Goal: Transaction & Acquisition: Purchase product/service

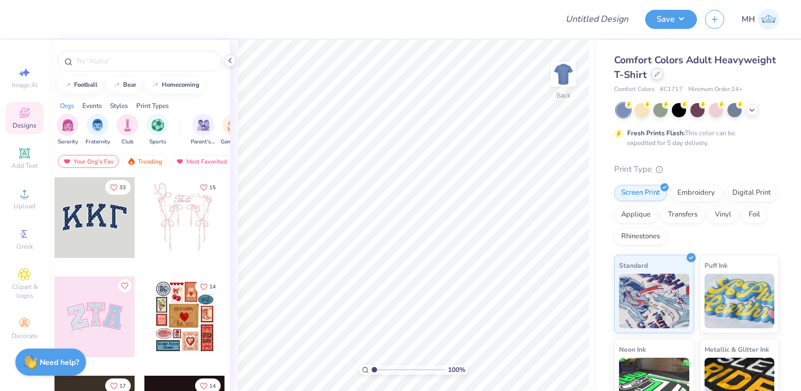
click at [652, 72] on div at bounding box center [658, 74] width 12 height 12
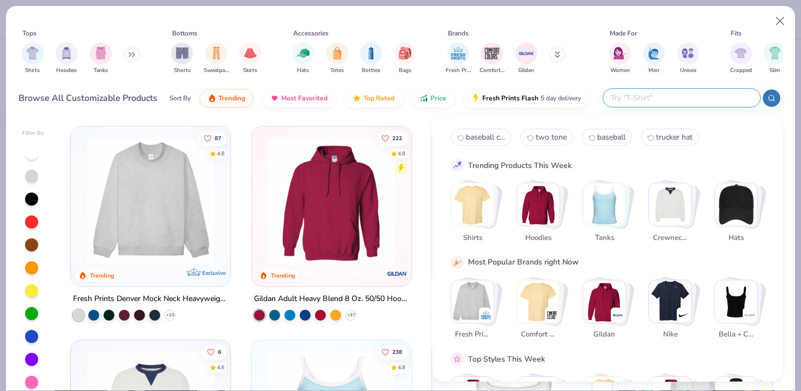
click at [689, 100] on input "text" at bounding box center [681, 98] width 143 height 13
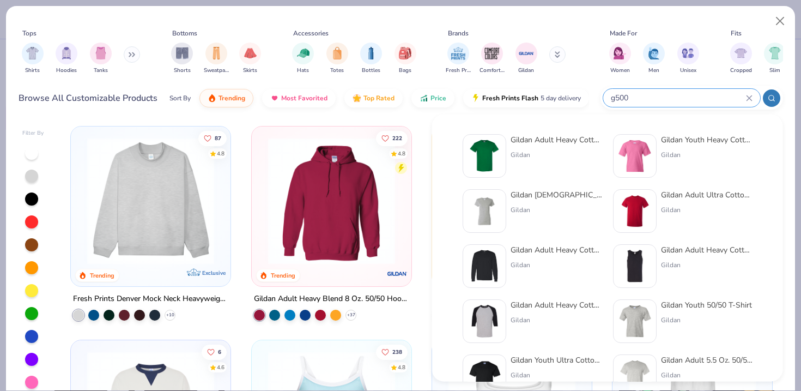
type input "g500"
click at [550, 144] on div "Gildan Adult Heavy Cotton T-Shirt" at bounding box center [557, 139] width 92 height 11
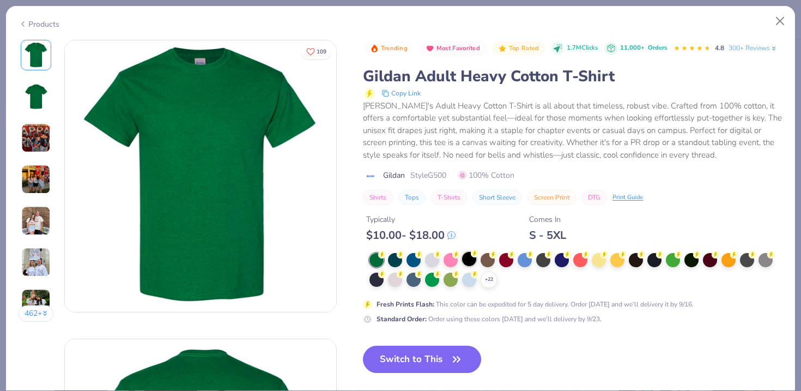
click at [467, 263] on div at bounding box center [469, 259] width 14 height 14
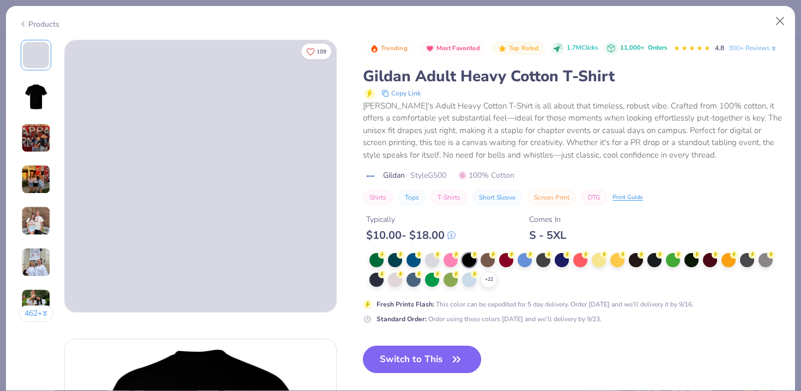
click at [437, 350] on button "Switch to This" at bounding box center [422, 359] width 118 height 27
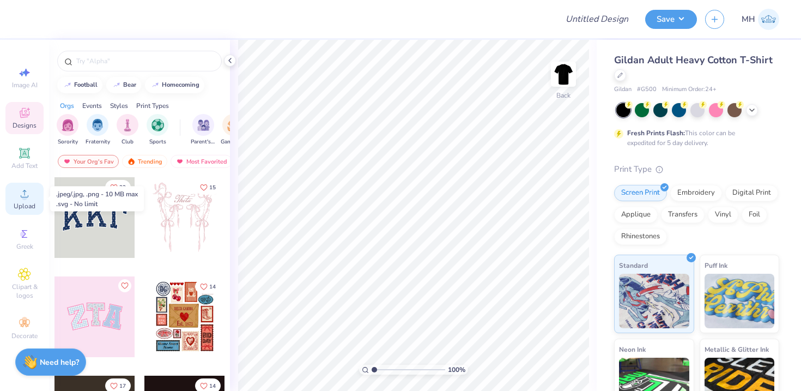
click at [25, 202] on span "Upload" at bounding box center [25, 206] width 22 height 9
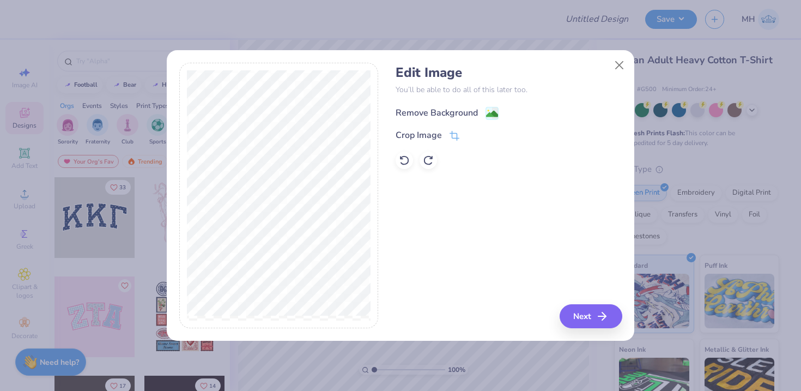
click at [493, 117] on image at bounding box center [492, 114] width 12 height 12
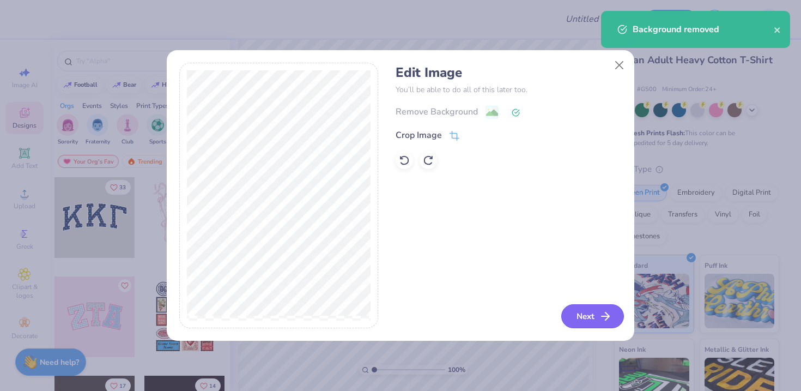
click at [583, 314] on button "Next" at bounding box center [593, 316] width 63 height 24
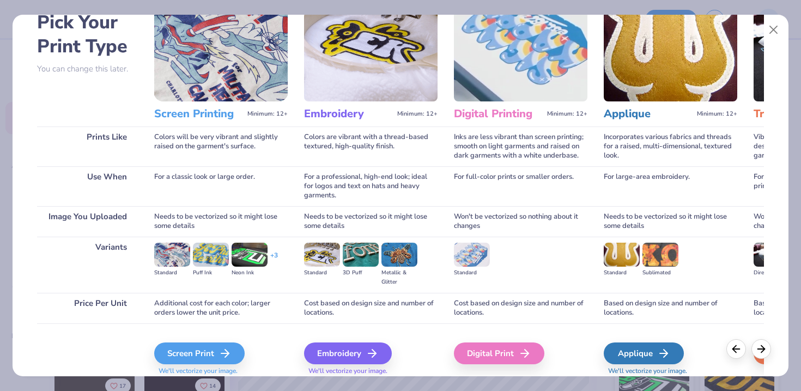
scroll to position [88, 0]
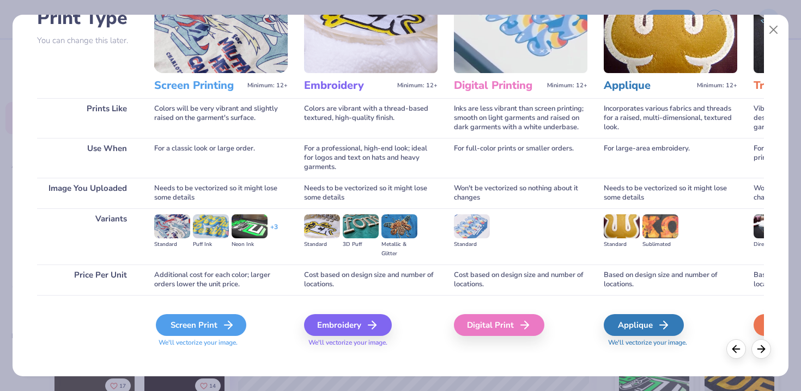
click at [196, 317] on div "Screen Print" at bounding box center [201, 325] width 91 height 22
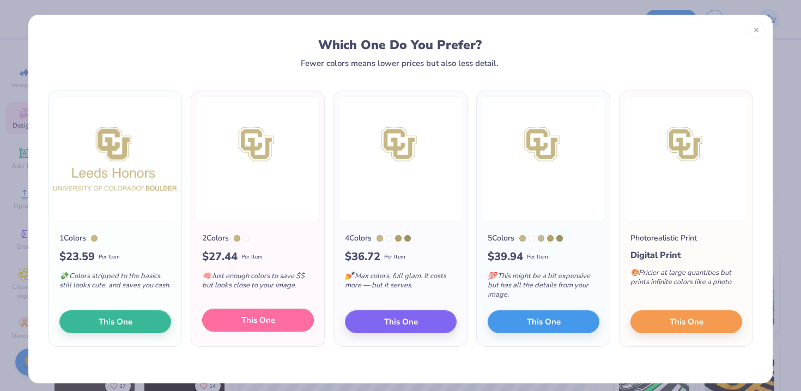
click at [267, 320] on span "This One" at bounding box center [259, 320] width 34 height 13
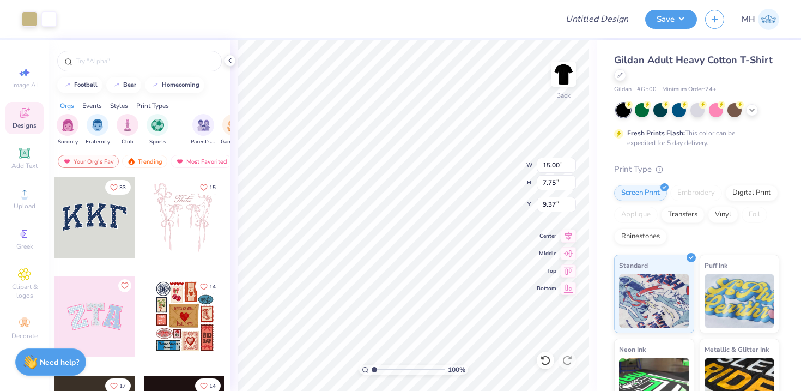
type input "6.77"
type input "3.50"
type input "13.63"
type input "4.62"
type input "2.39"
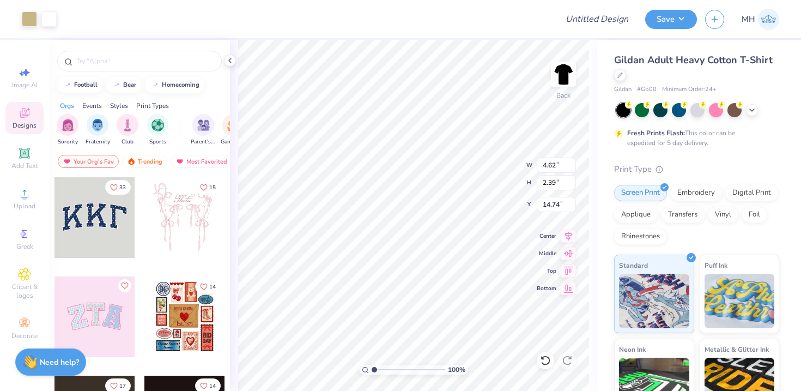
type input "3.00"
type input "5.40"
type input "2.79"
click at [23, 192] on icon at bounding box center [24, 193] width 13 height 13
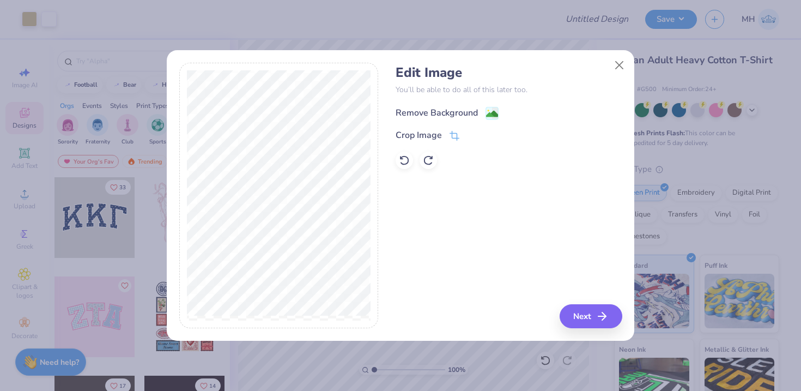
click at [490, 115] on image at bounding box center [492, 114] width 12 height 12
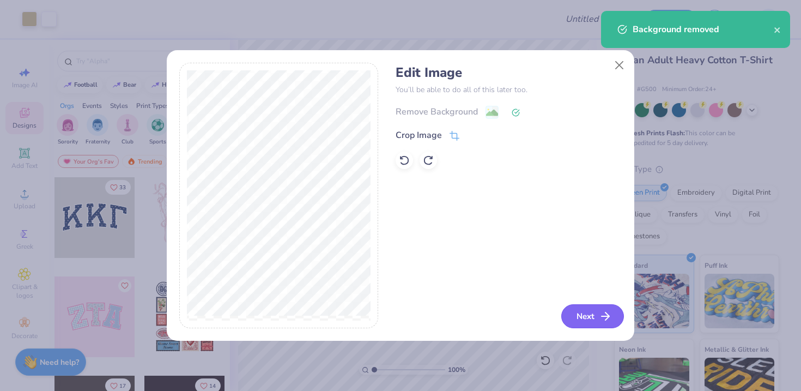
click at [584, 315] on button "Next" at bounding box center [593, 316] width 63 height 24
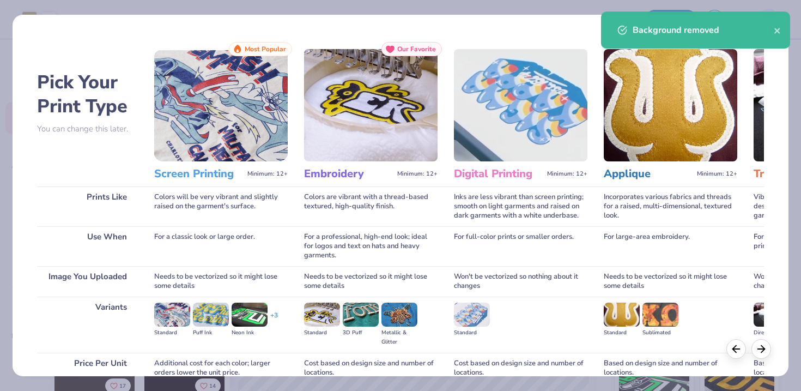
scroll to position [98, 0]
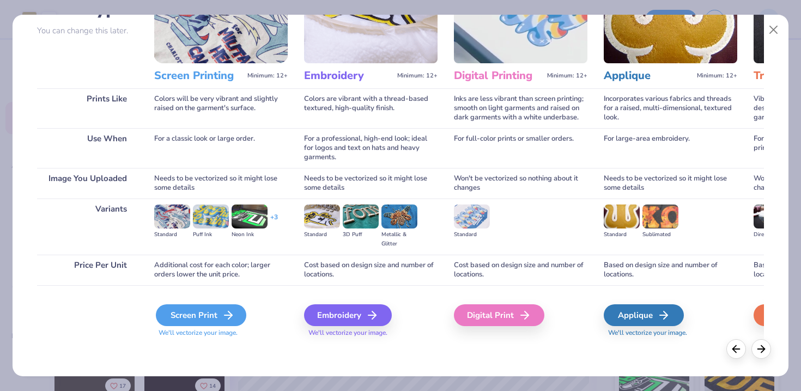
click at [233, 318] on icon at bounding box center [228, 315] width 13 height 13
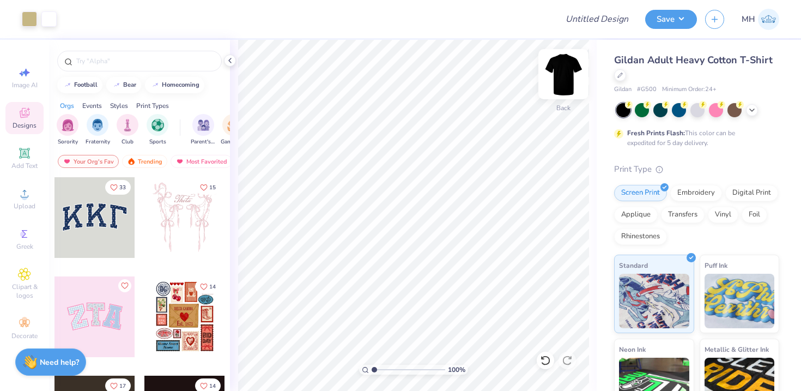
click at [566, 78] on img at bounding box center [564, 74] width 44 height 44
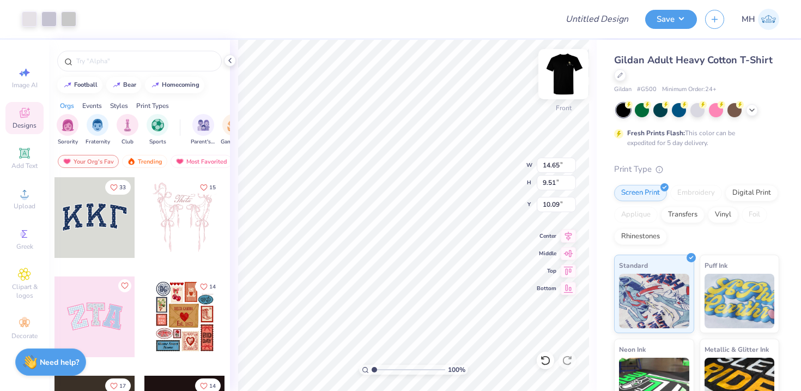
type input "3.00"
type input "13.98"
type input "9.08"
click at [232, 62] on icon at bounding box center [230, 60] width 9 height 9
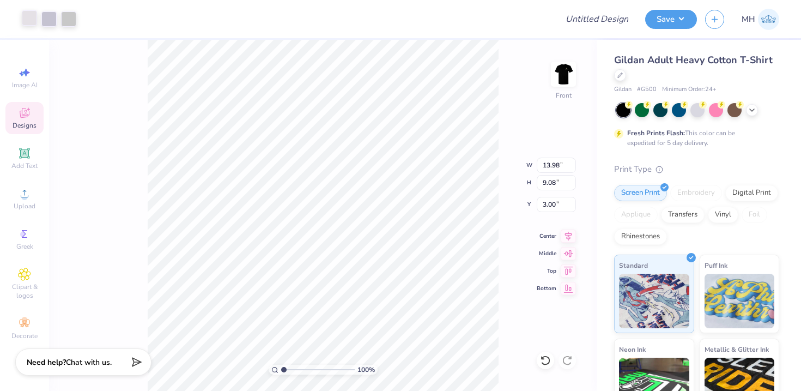
click at [31, 16] on div at bounding box center [29, 17] width 15 height 15
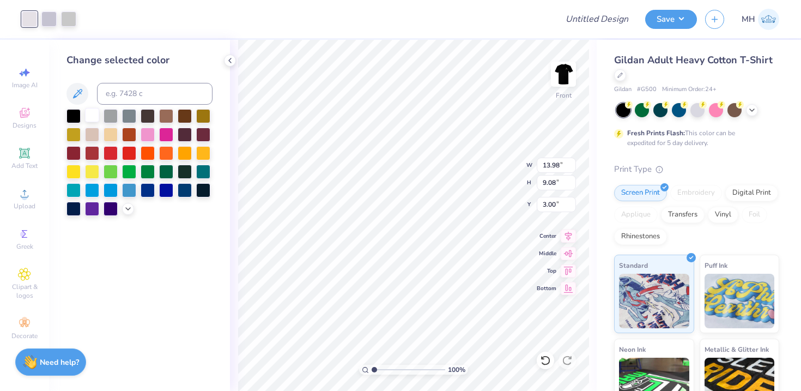
click at [93, 113] on div at bounding box center [92, 115] width 14 height 14
click at [52, 18] on div at bounding box center [48, 17] width 15 height 15
click at [92, 110] on div at bounding box center [92, 115] width 14 height 14
click at [52, 25] on div at bounding box center [48, 17] width 15 height 15
click at [95, 122] on div at bounding box center [92, 115] width 14 height 14
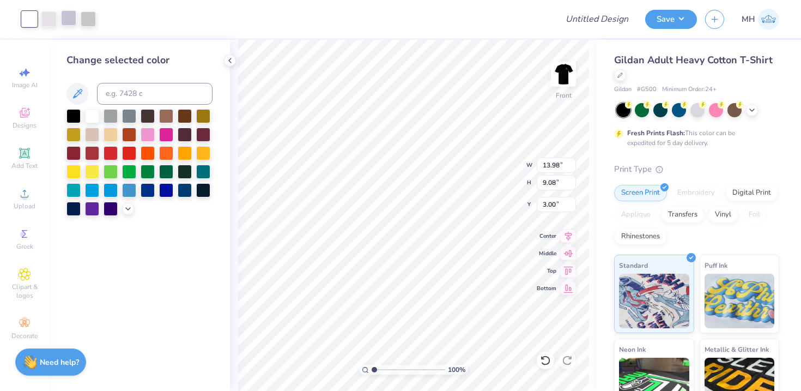
click at [73, 23] on div at bounding box center [68, 17] width 15 height 15
click at [93, 116] on div at bounding box center [92, 115] width 14 height 14
click at [89, 22] on div at bounding box center [88, 17] width 15 height 15
click at [93, 117] on div at bounding box center [92, 115] width 14 height 14
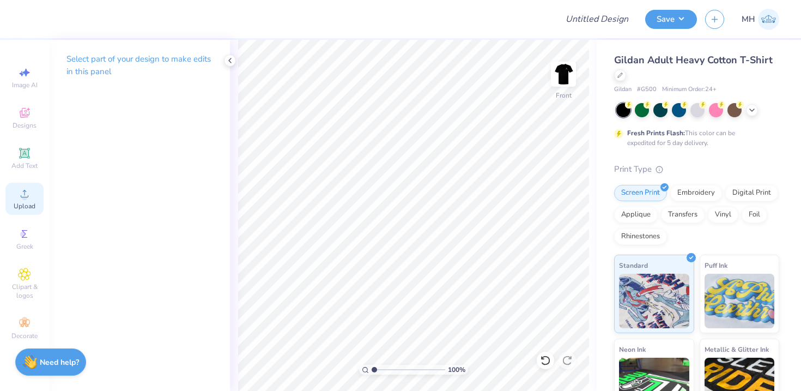
click at [19, 199] on icon at bounding box center [24, 193] width 13 height 13
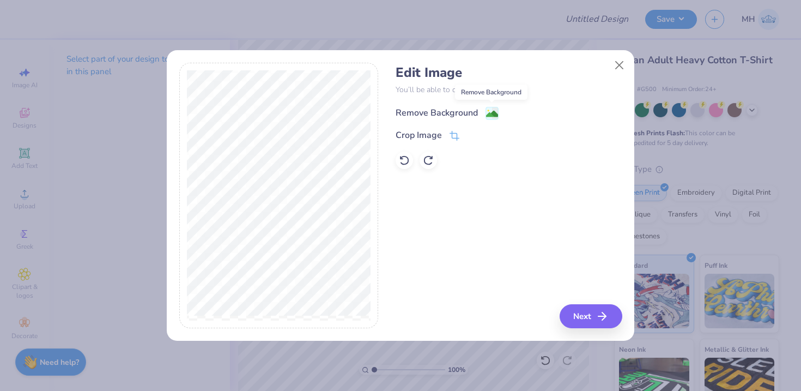
click at [489, 115] on image at bounding box center [492, 114] width 12 height 12
click at [588, 305] on button "Next" at bounding box center [593, 316] width 63 height 24
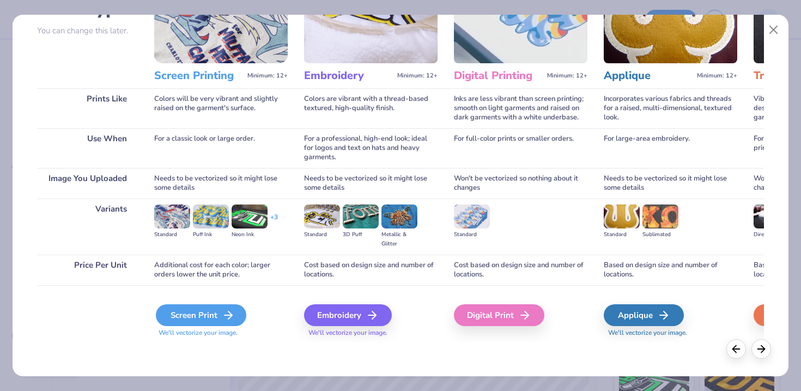
click at [218, 315] on div "Screen Print" at bounding box center [201, 315] width 91 height 22
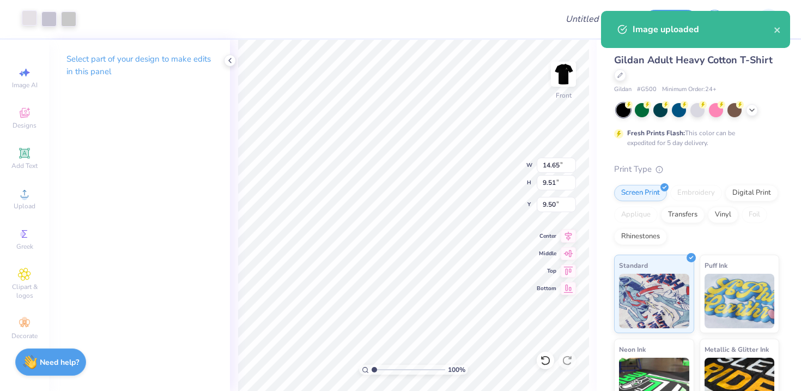
click at [29, 19] on div at bounding box center [29, 17] width 15 height 15
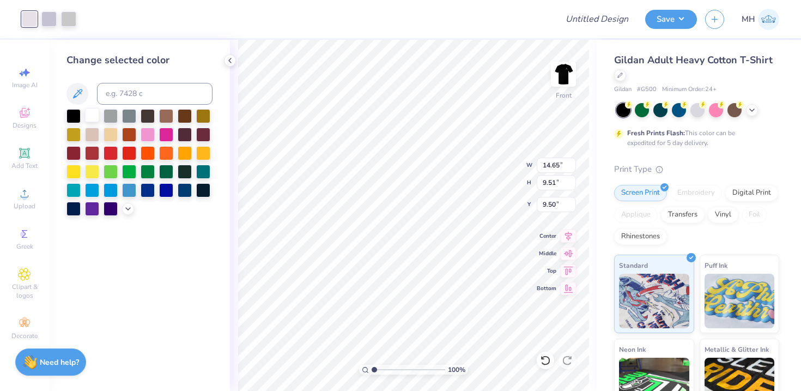
click at [95, 118] on div at bounding box center [92, 115] width 14 height 14
click at [89, 19] on div at bounding box center [88, 17] width 15 height 15
click at [92, 119] on div at bounding box center [92, 115] width 14 height 14
click at [233, 60] on icon at bounding box center [230, 60] width 9 height 9
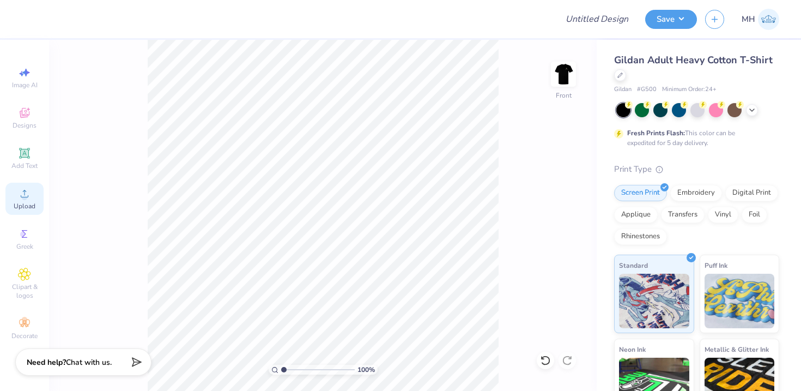
click at [35, 196] on div "Upload" at bounding box center [24, 199] width 38 height 32
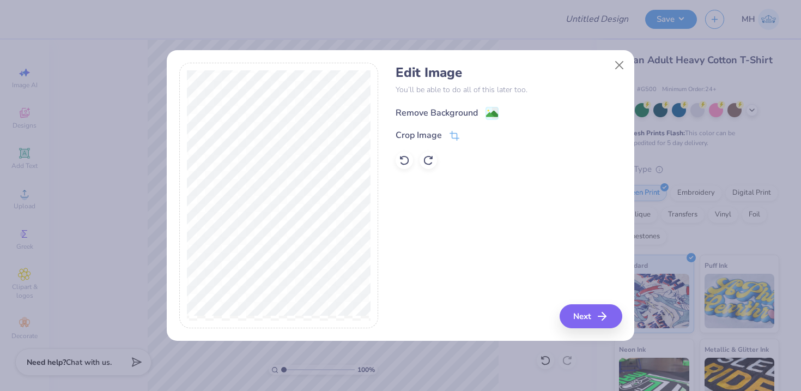
click at [490, 117] on image at bounding box center [492, 114] width 12 height 12
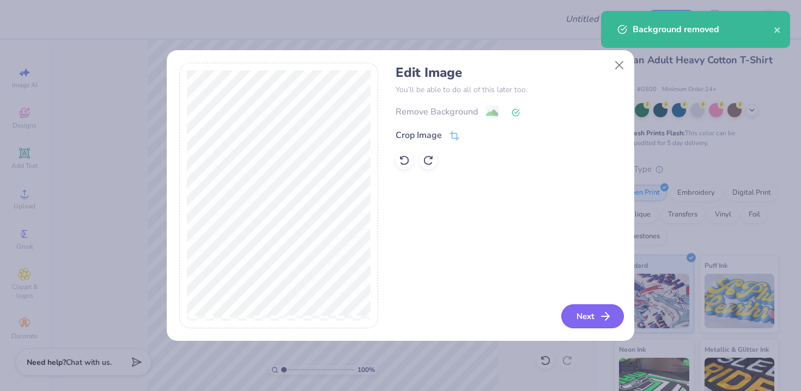
click at [578, 317] on button "Next" at bounding box center [593, 316] width 63 height 24
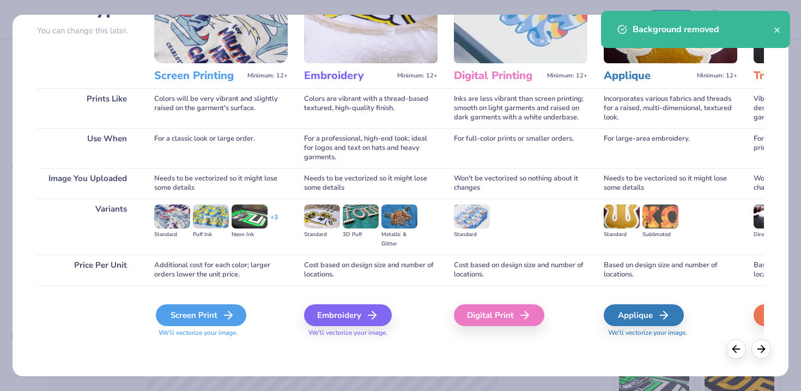
click at [216, 314] on div "Screen Print" at bounding box center [201, 315] width 91 height 22
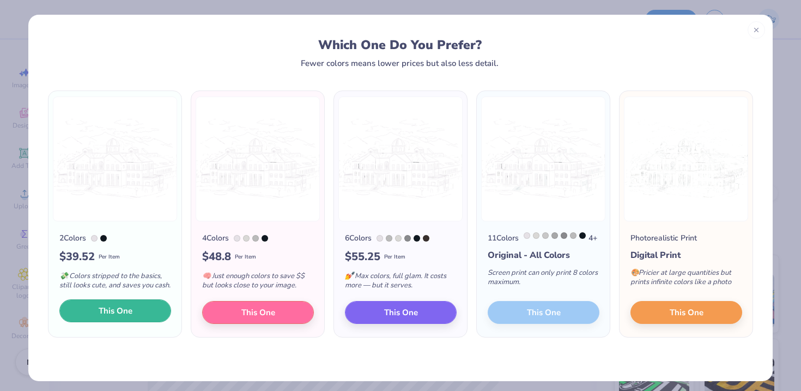
click at [140, 322] on button "This One" at bounding box center [115, 310] width 112 height 23
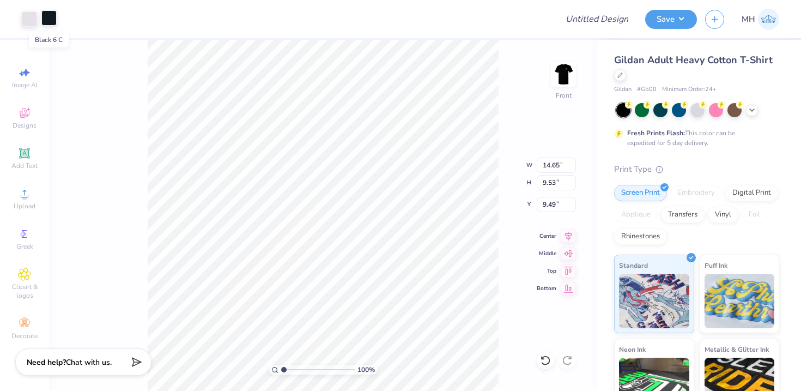
click at [41, 16] on div at bounding box center [48, 17] width 15 height 15
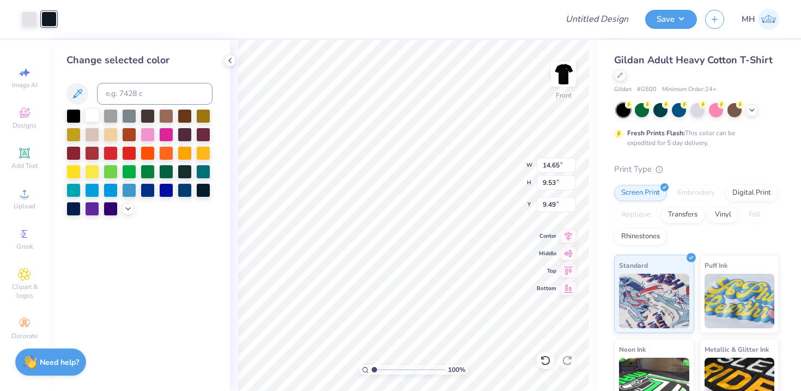
click at [97, 116] on div at bounding box center [92, 115] width 14 height 14
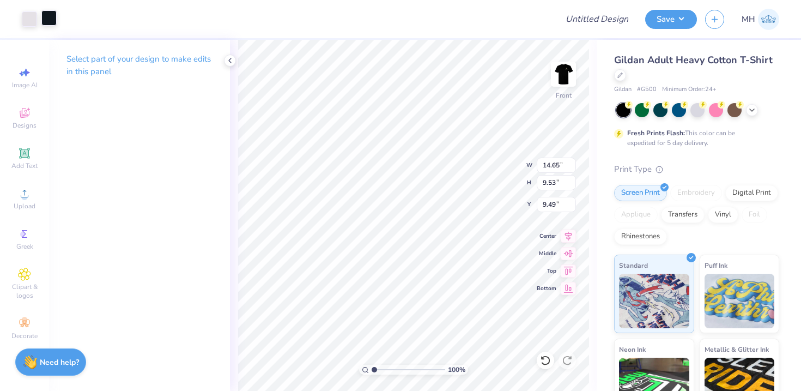
click at [45, 22] on div at bounding box center [48, 17] width 15 height 15
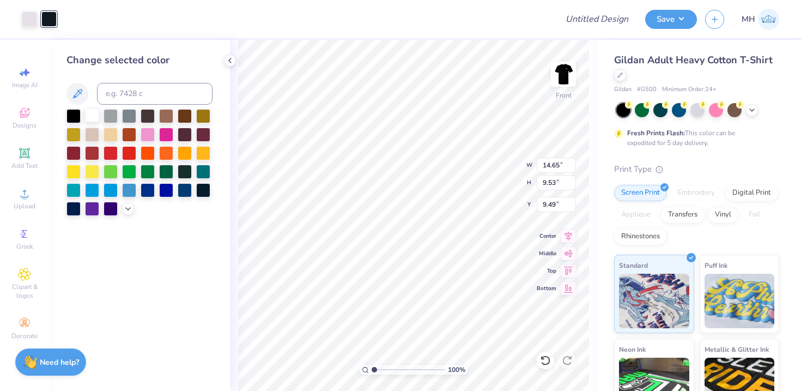
click at [97, 113] on div at bounding box center [92, 115] width 14 height 14
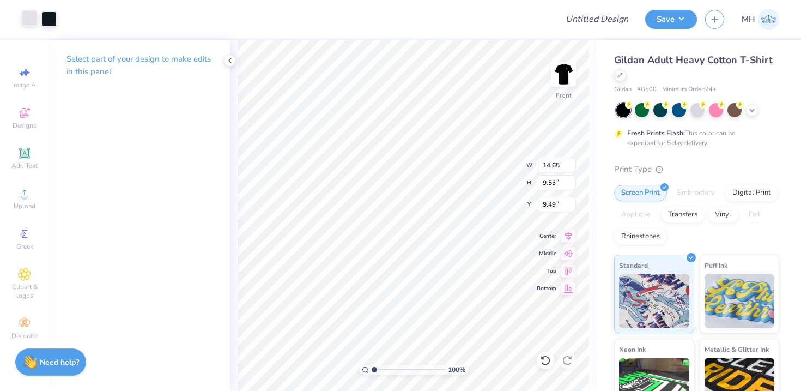
click at [29, 16] on div at bounding box center [29, 17] width 15 height 15
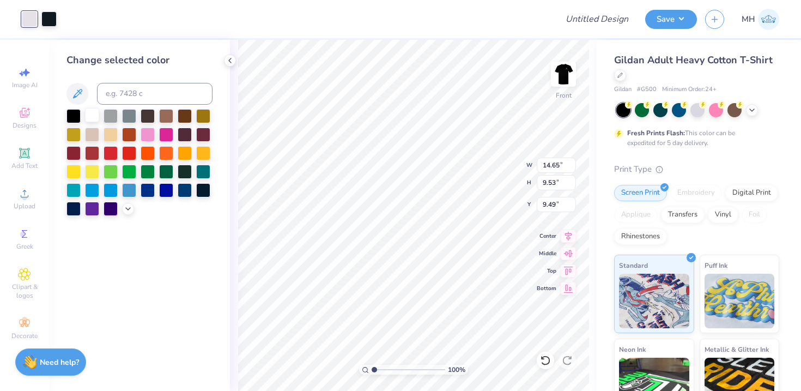
click at [88, 116] on div at bounding box center [92, 115] width 14 height 14
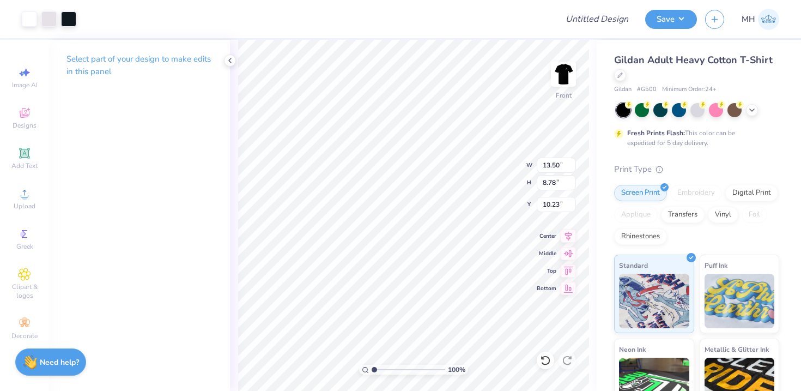
type input "13.50"
type input "8.78"
type input "3.00"
click at [49, 20] on div at bounding box center [48, 17] width 15 height 15
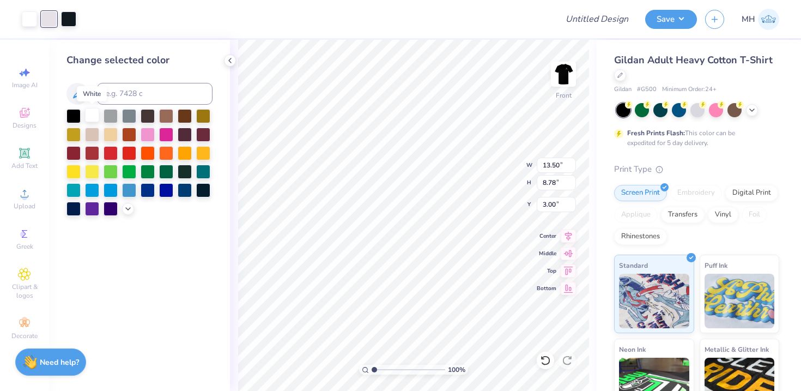
click at [90, 117] on div at bounding box center [92, 115] width 14 height 14
click at [69, 26] on div at bounding box center [68, 17] width 15 height 15
click at [89, 115] on div at bounding box center [92, 115] width 14 height 14
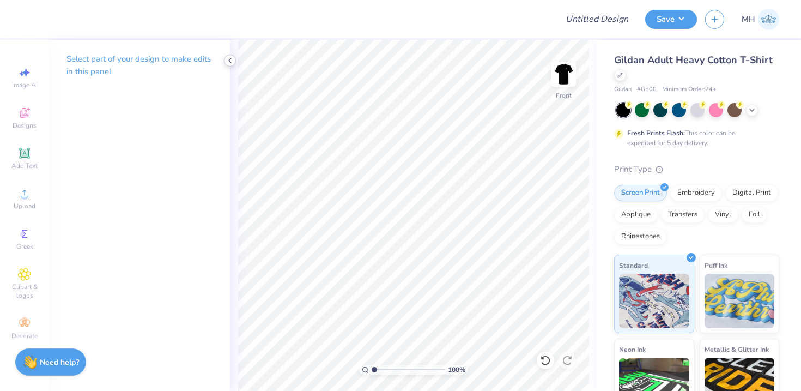
click at [229, 60] on polyline at bounding box center [230, 60] width 2 height 4
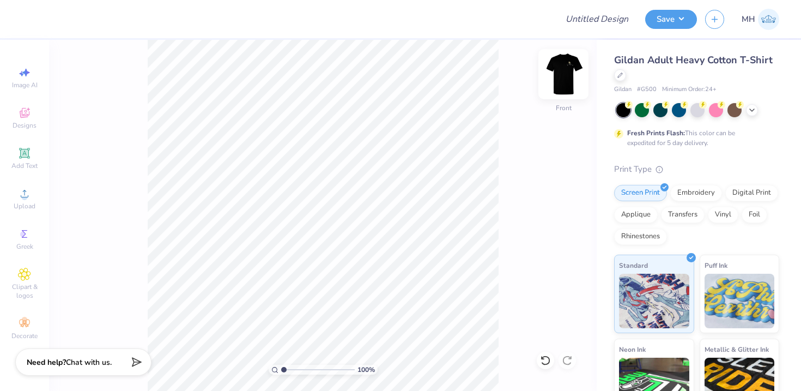
click at [565, 73] on img at bounding box center [564, 74] width 44 height 44
click at [565, 73] on img at bounding box center [564, 74] width 22 height 22
click at [29, 194] on icon at bounding box center [24, 193] width 13 height 13
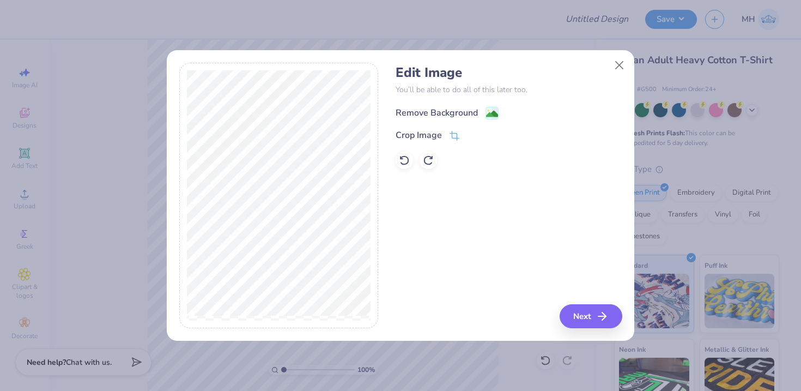
click at [492, 107] on g at bounding box center [492, 113] width 13 height 13
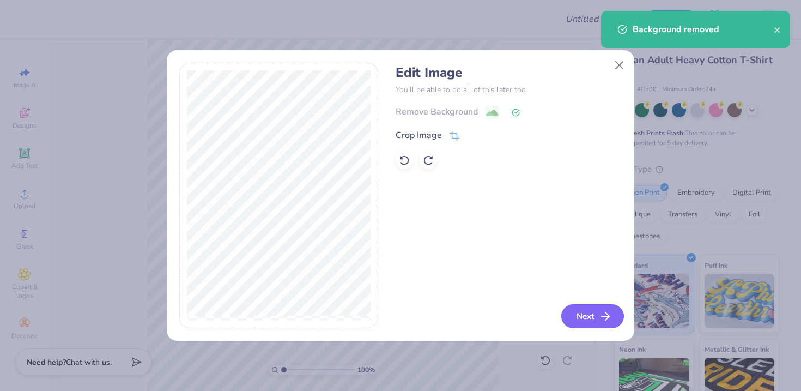
click at [590, 310] on button "Next" at bounding box center [593, 316] width 63 height 24
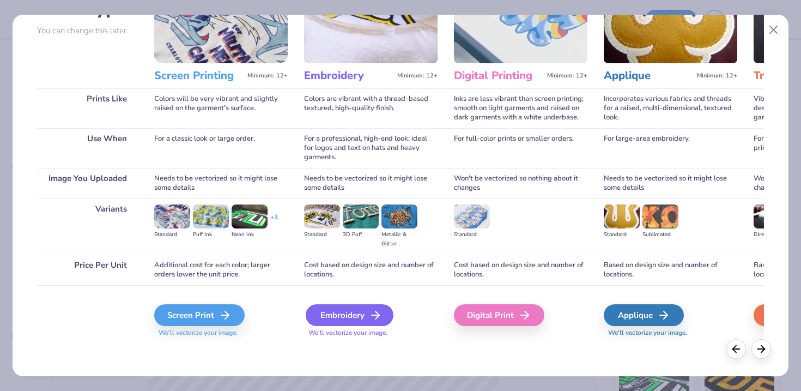
click at [339, 312] on div "Embroidery" at bounding box center [350, 315] width 88 height 22
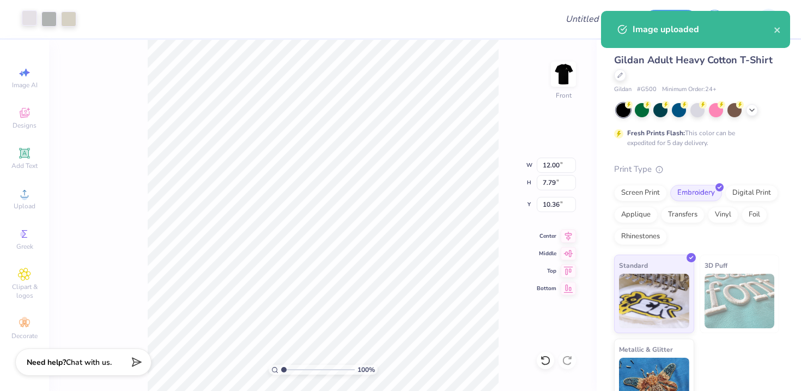
click at [23, 19] on div at bounding box center [29, 17] width 15 height 15
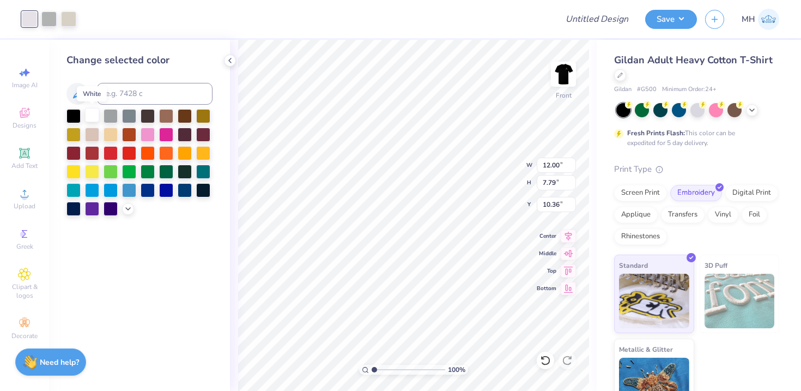
click at [99, 114] on div at bounding box center [92, 115] width 14 height 14
click at [69, 17] on div at bounding box center [68, 17] width 15 height 15
click at [116, 96] on input at bounding box center [155, 94] width 116 height 22
type input "whitec"
click at [230, 58] on icon at bounding box center [230, 60] width 9 height 9
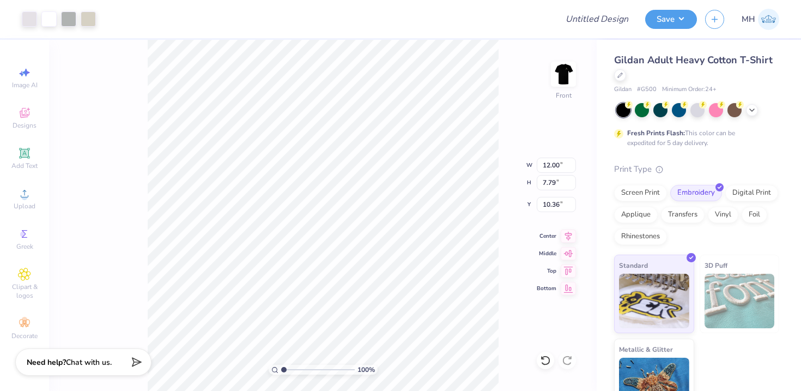
type input "7.79"
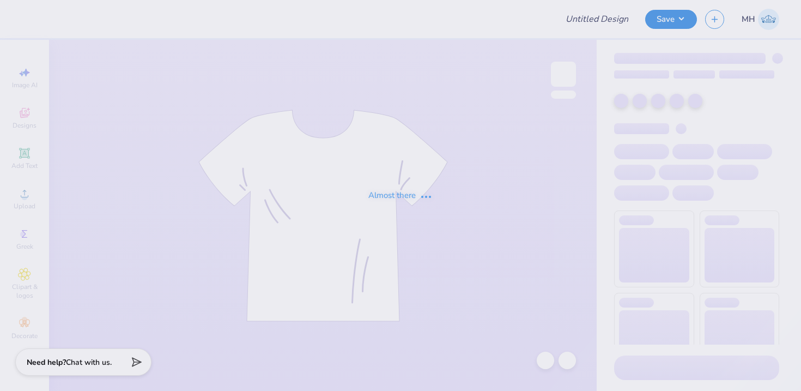
type input "T-shirts"
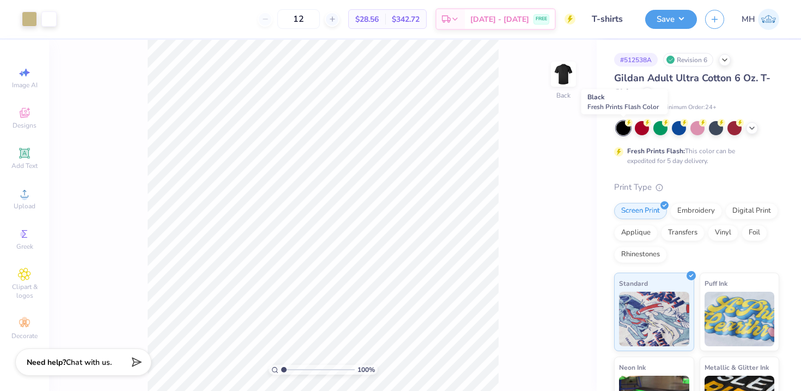
click at [624, 126] on div at bounding box center [624, 128] width 14 height 14
click at [560, 77] on img at bounding box center [564, 74] width 44 height 44
click at [23, 203] on span "Upload" at bounding box center [25, 206] width 22 height 9
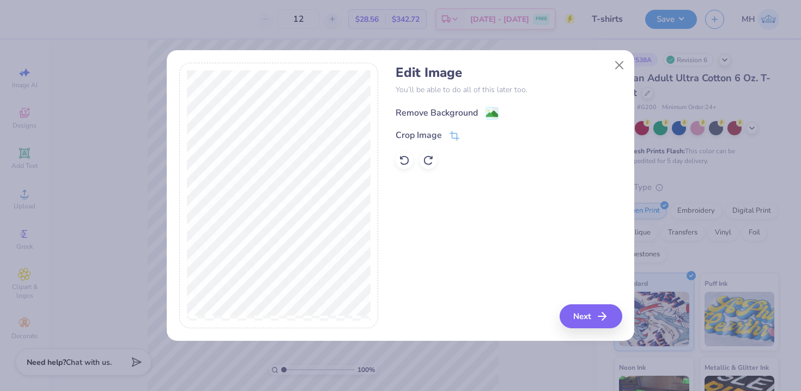
click at [497, 110] on image at bounding box center [492, 114] width 12 height 12
